Goal: Task Accomplishment & Management: Complete application form

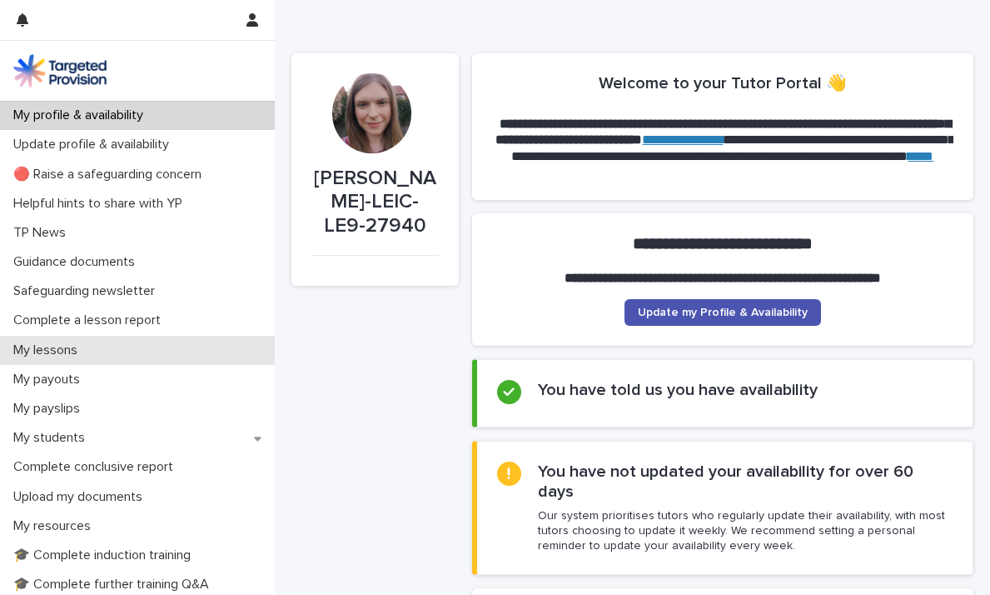
click at [70, 344] on p "My lessons" at bounding box center [49, 350] width 84 height 16
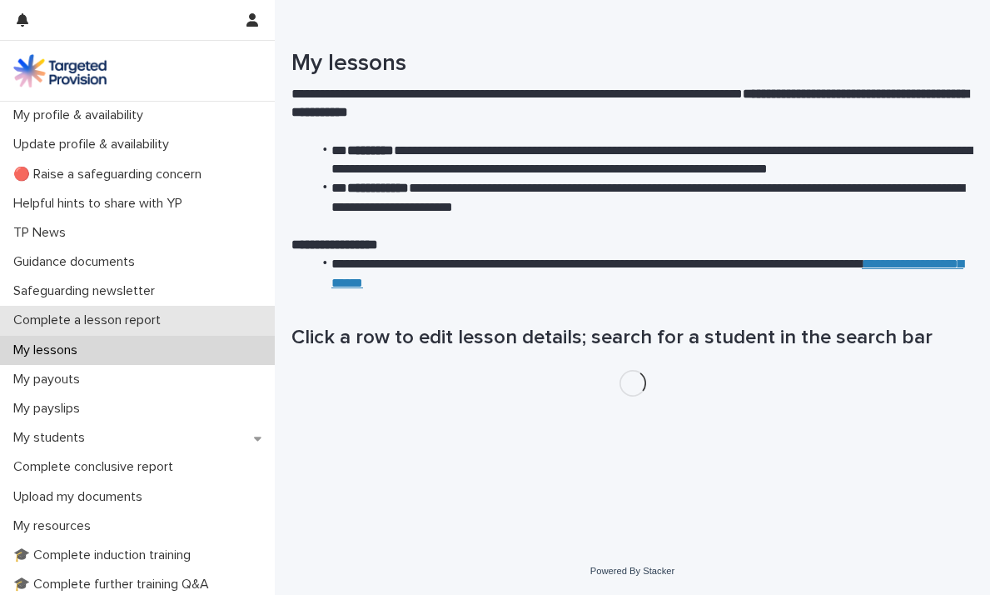
click at [118, 320] on p "Complete a lesson report" at bounding box center [90, 320] width 167 height 16
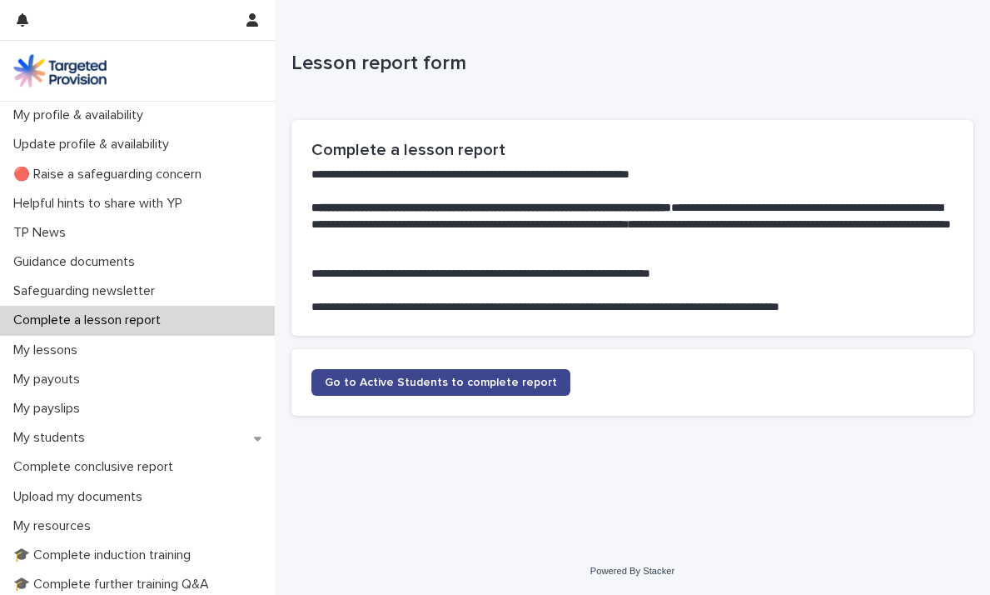
click at [456, 385] on span "Go to Active Students to complete report" at bounding box center [441, 382] width 232 height 12
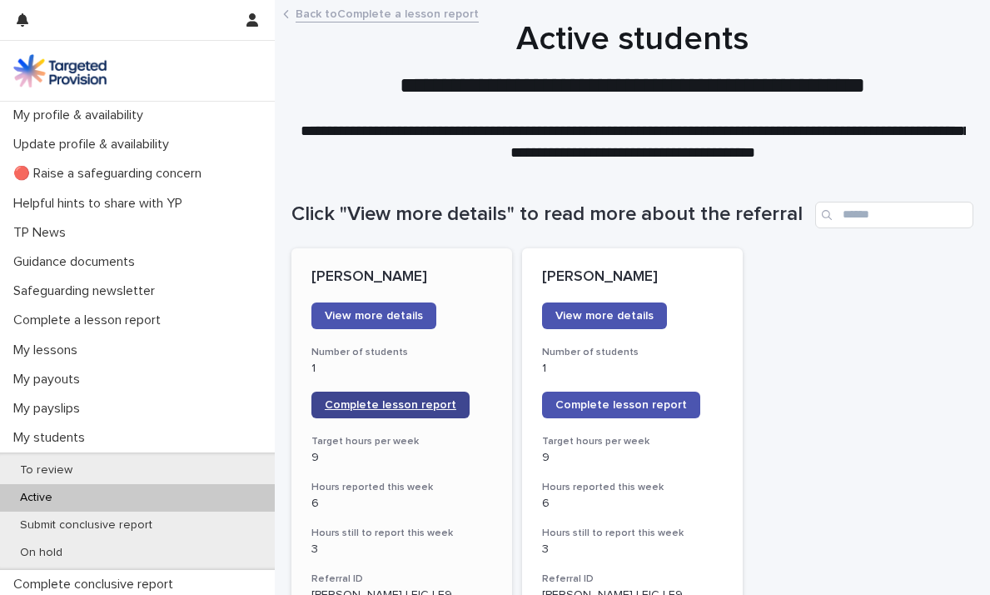
click at [391, 406] on span "Complete lesson report" at bounding box center [391, 405] width 132 height 12
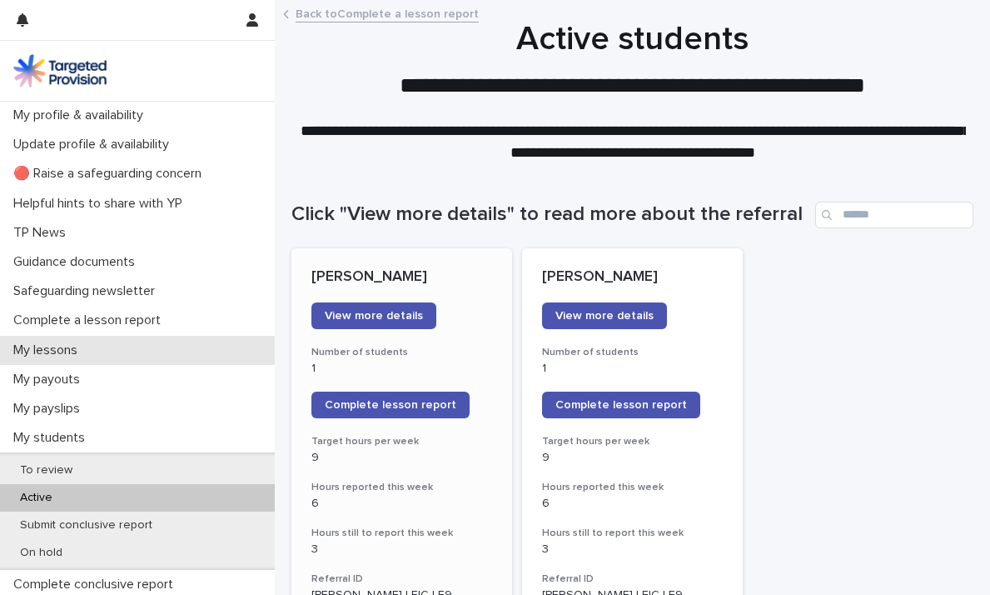
click at [61, 342] on p "My lessons" at bounding box center [49, 350] width 84 height 16
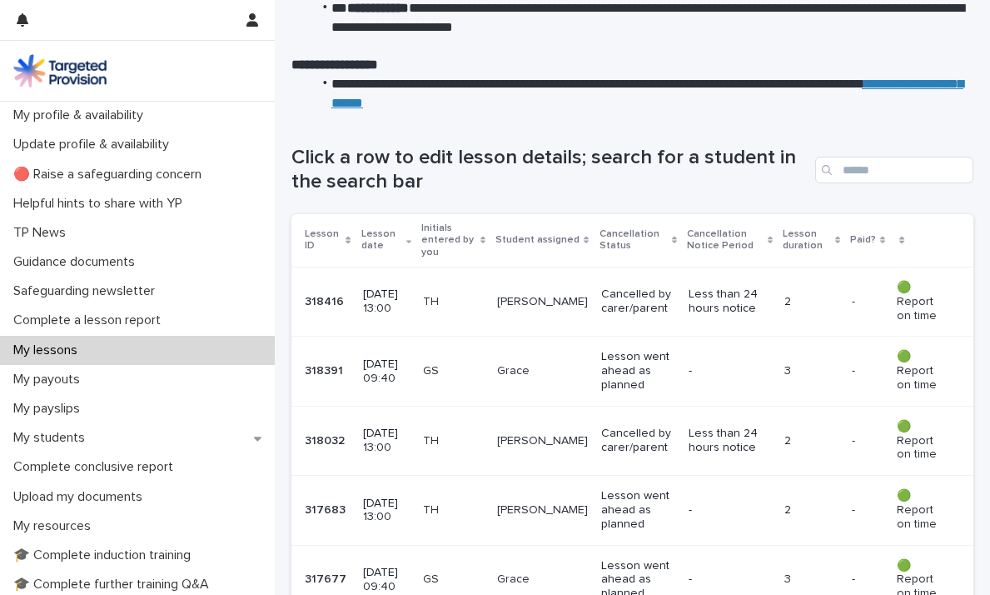
scroll to position [182, 0]
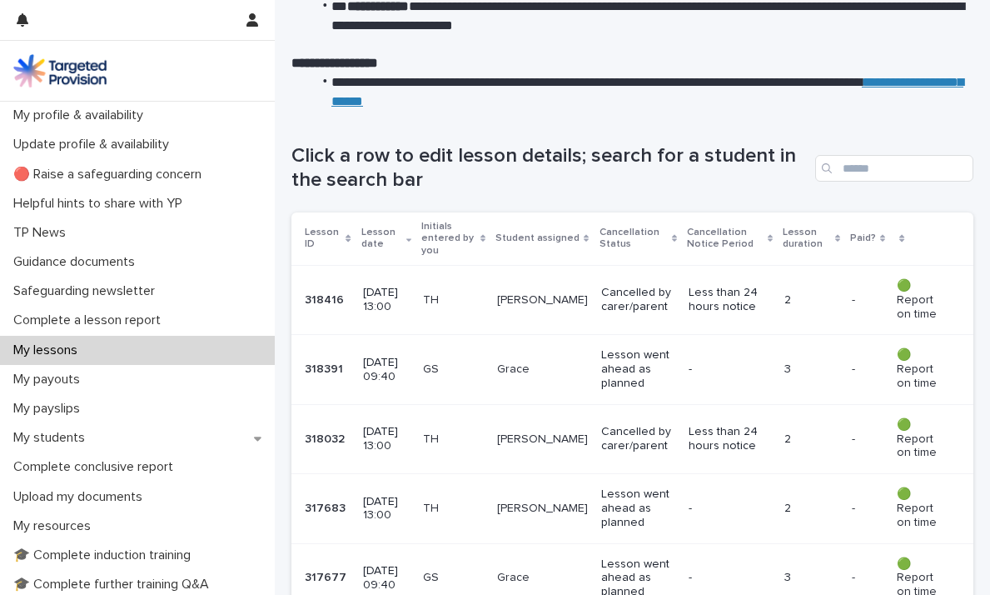
click at [417, 351] on td "[DATE] 09:40" at bounding box center [386, 369] width 61 height 69
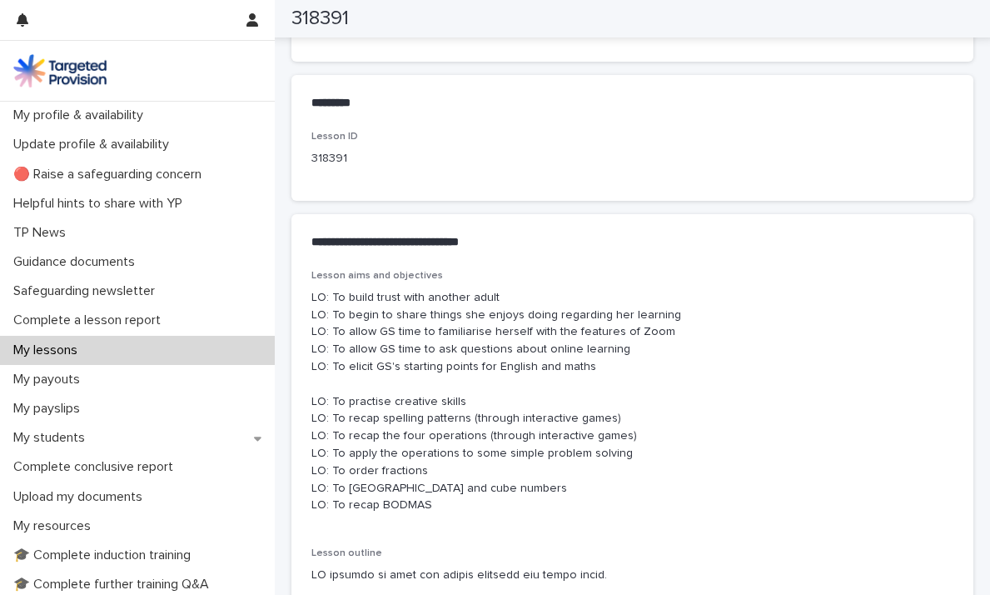
scroll to position [791, 0]
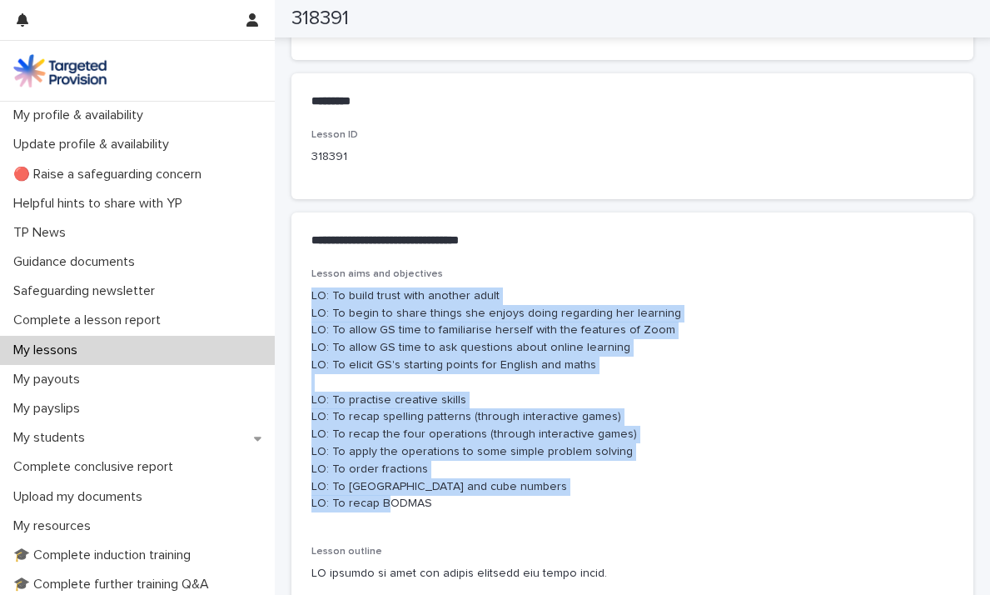
drag, startPoint x: 471, startPoint y: 516, endPoint x: 311, endPoint y: 297, distance: 271.2
click at [311, 297] on div "Lesson aims and objectives LO: To build trust with another adult LO: To begin t…" at bounding box center [632, 396] width 642 height 257
copy p "LO: To build trust with another adult LO: To begin to share things she enjoys d…"
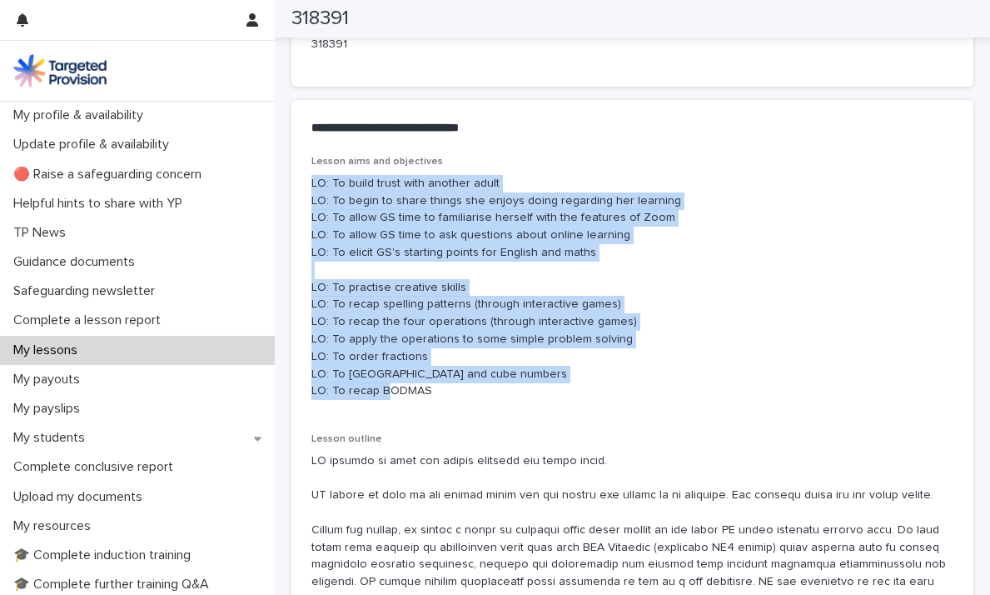
scroll to position [909, 0]
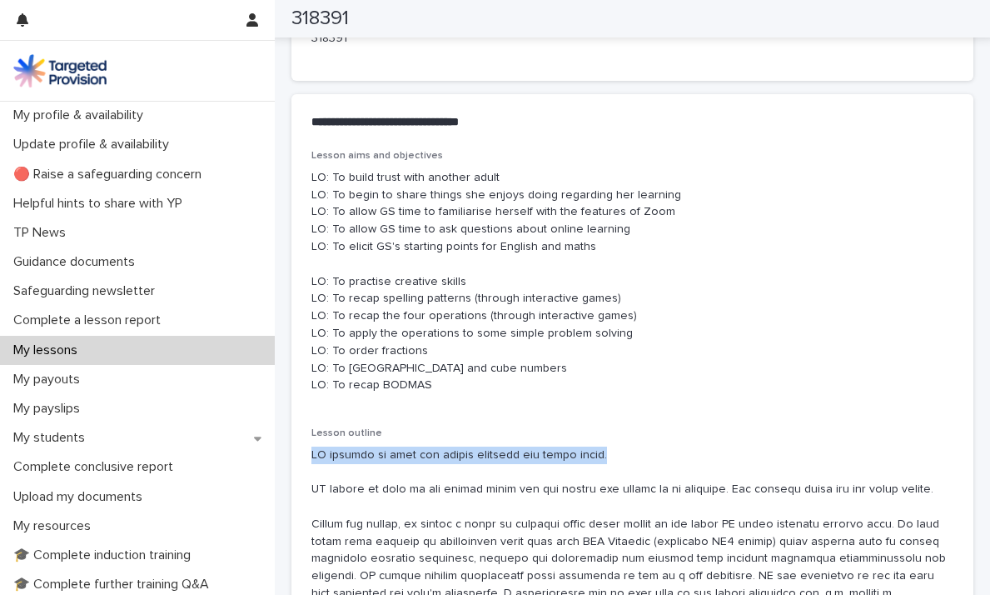
drag, startPoint x: 637, startPoint y: 462, endPoint x: 299, endPoint y: 451, distance: 338.3
click at [299, 451] on div "Lesson aims and objectives LO: To build trust with another adult LO: To begin t…" at bounding box center [632, 444] width 682 height 589
copy p "GS decided to have her camera switched off again [DATE]."
